Goal: Find specific page/section: Find specific page/section

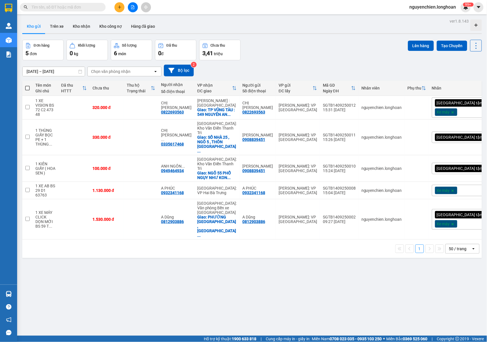
click at [135, 10] on button at bounding box center [133, 7] width 10 height 10
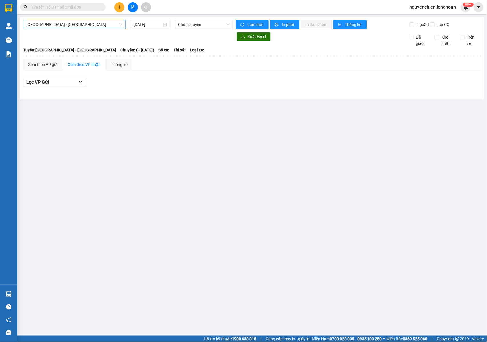
click at [83, 24] on span "[GEOGRAPHIC_DATA] - [GEOGRAPHIC_DATA]" at bounding box center [74, 24] width 96 height 9
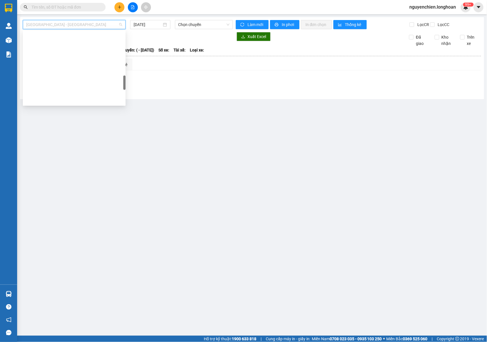
scroll to position [393, 0]
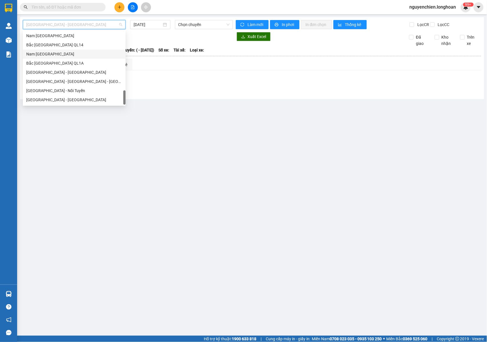
click at [53, 53] on div "Nam [GEOGRAPHIC_DATA]" at bounding box center [74, 54] width 96 height 6
type input "[DATE]"
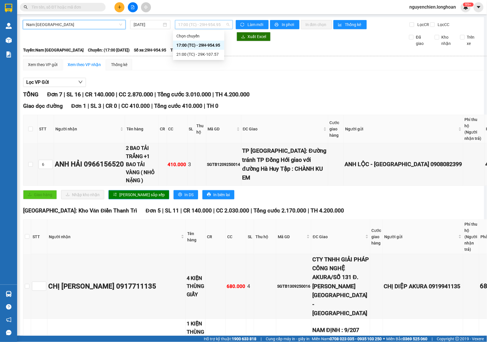
click at [183, 23] on span "17:00 (TC) - 29H-954.95" at bounding box center [203, 24] width 51 height 9
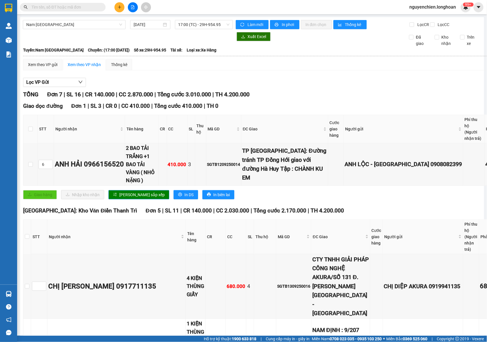
click at [279, 70] on div "Xem theo VP gửi Xem theo VP nhận Thống kê" at bounding box center [284, 64] width 522 height 11
click at [181, 27] on span "17:00 (TC) - 29H-954.95" at bounding box center [203, 24] width 51 height 9
click at [180, 54] on div "21:00 (TC) - 29K-107.57" at bounding box center [198, 54] width 45 height 6
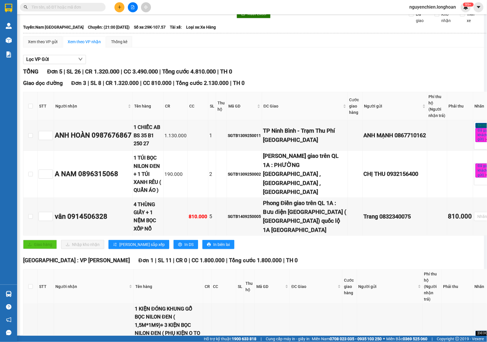
scroll to position [22, 0]
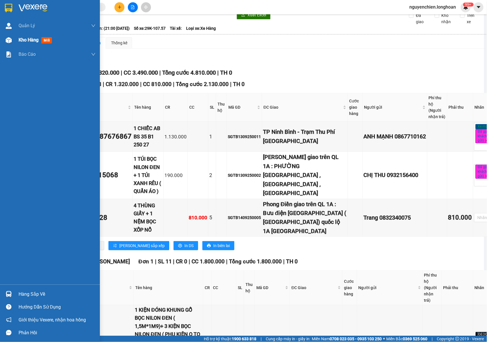
click at [9, 41] on img at bounding box center [9, 40] width 6 height 6
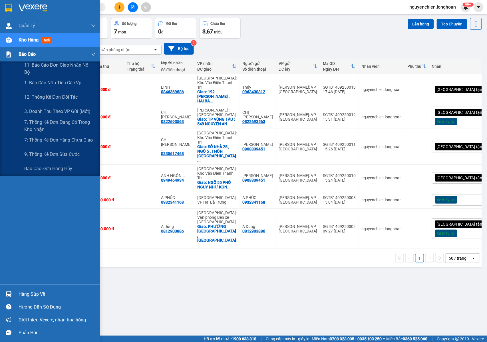
click at [6, 57] on img at bounding box center [9, 54] width 6 height 6
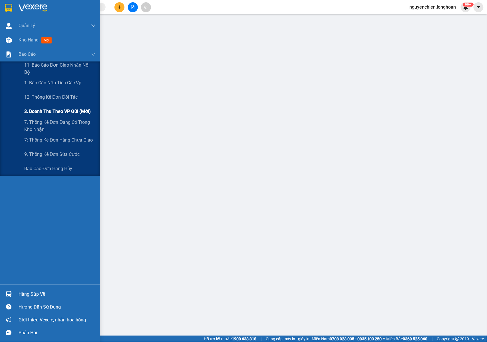
click at [49, 113] on span "3. Doanh Thu theo VP Gửi (mới)" at bounding box center [57, 111] width 67 height 7
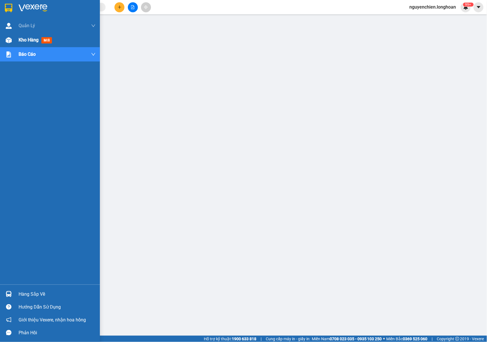
click at [19, 38] on span "Kho hàng" at bounding box center [29, 39] width 20 height 5
